Goal: Task Accomplishment & Management: Use online tool/utility

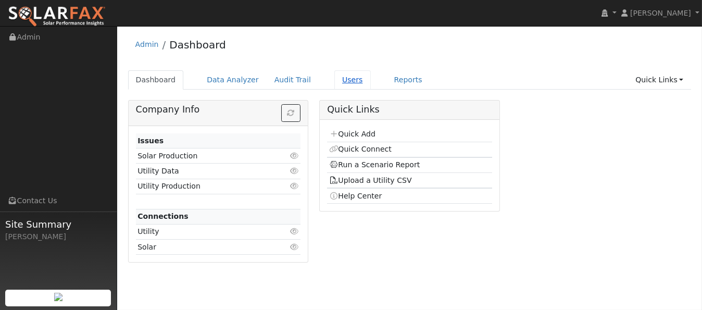
click at [334, 77] on link "Users" at bounding box center [352, 79] width 36 height 19
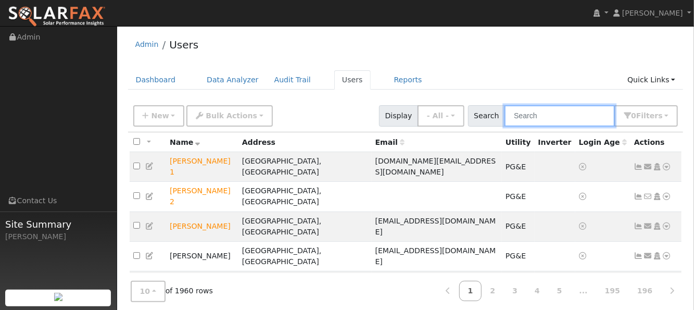
click at [535, 112] on input "text" at bounding box center [559, 115] width 110 height 21
paste input "[PERSON_NAME]"
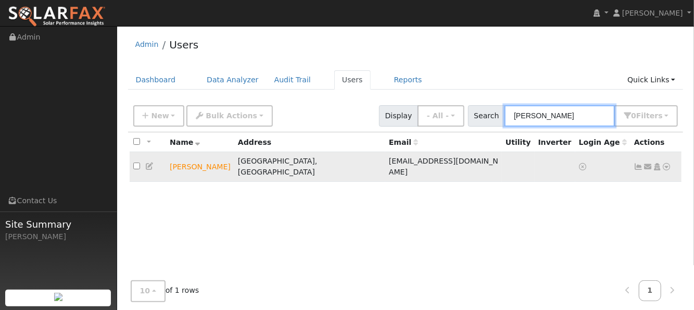
type input "Duane Kamman"
click at [667, 163] on icon at bounding box center [666, 166] width 9 height 7
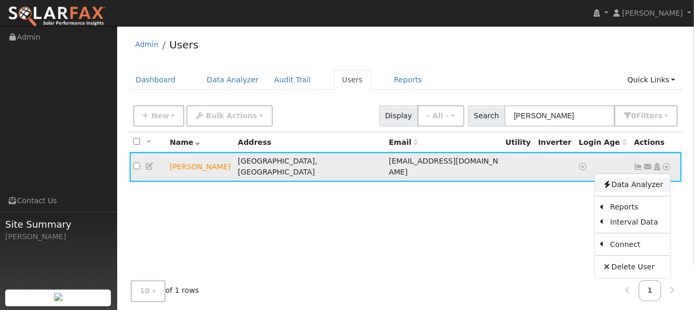
click at [636, 181] on link "Data Analyzer" at bounding box center [632, 184] width 75 height 15
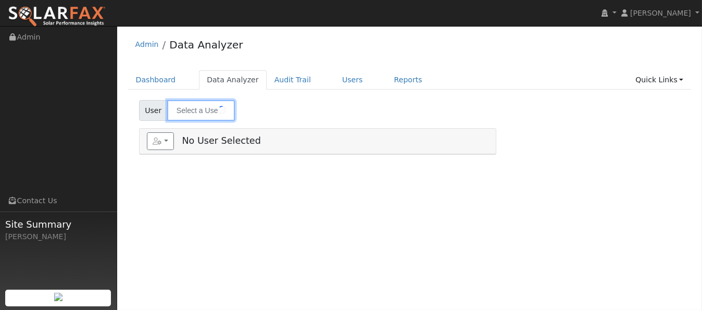
type input "[PERSON_NAME]"
